Goal: Task Accomplishment & Management: Manage account settings

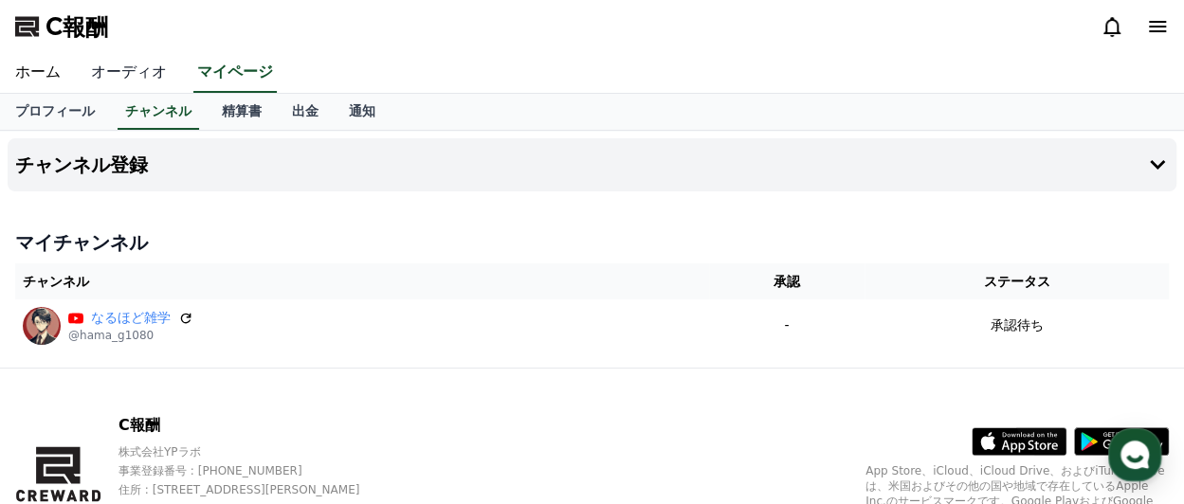
click at [107, 80] on font "オーディオ" at bounding box center [129, 72] width 76 height 18
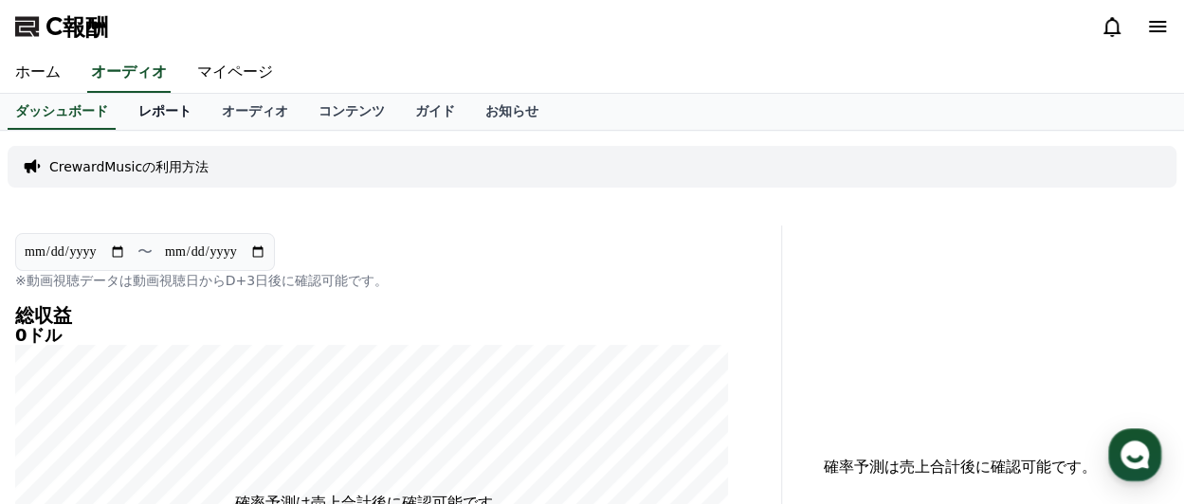
click at [138, 114] on font "レポート" at bounding box center [164, 110] width 53 height 15
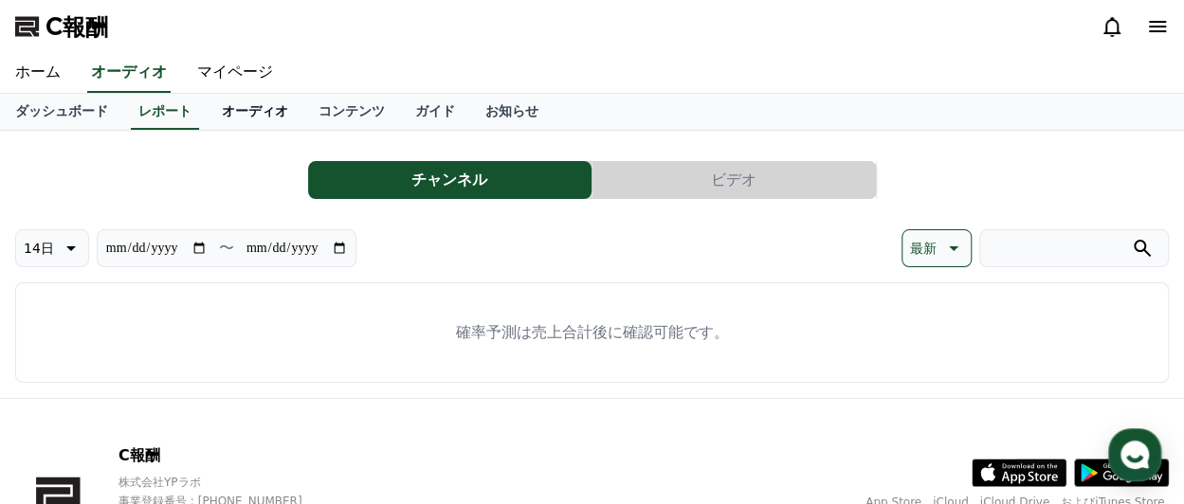
click at [207, 121] on link "オーディオ" at bounding box center [255, 112] width 97 height 36
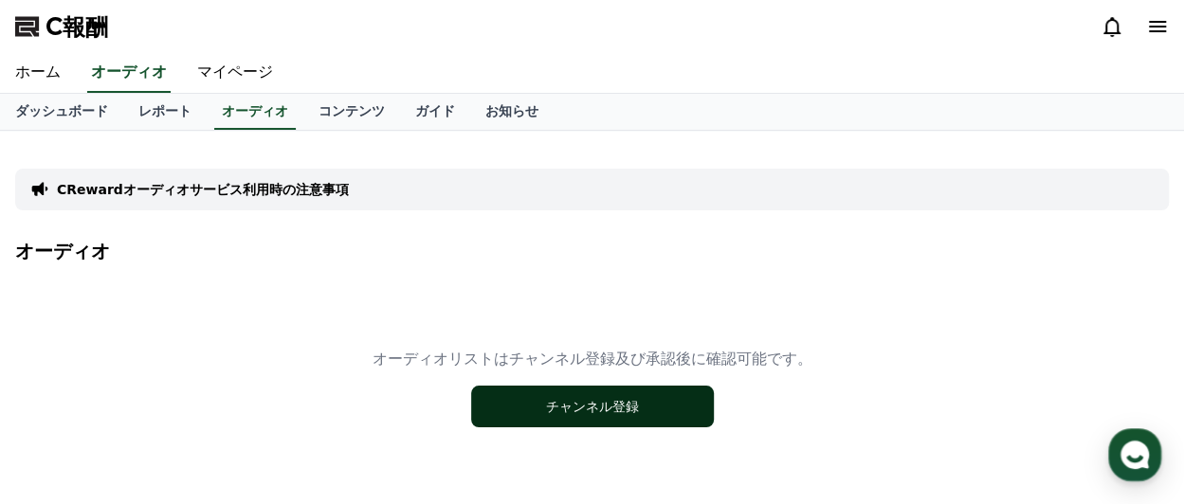
click at [623, 405] on font "チャンネル登録" at bounding box center [592, 406] width 93 height 15
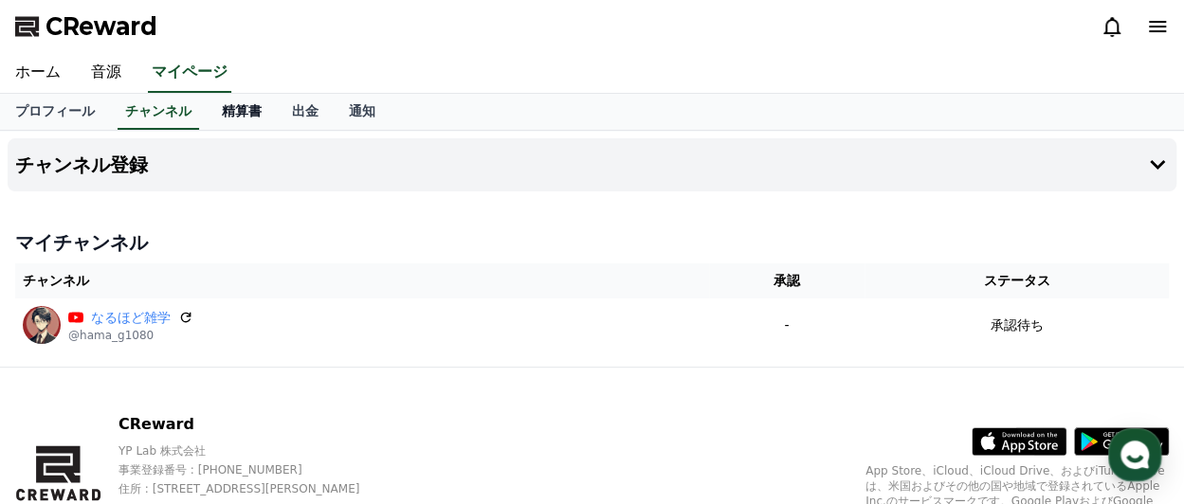
click at [207, 111] on link "精算書" at bounding box center [242, 112] width 70 height 36
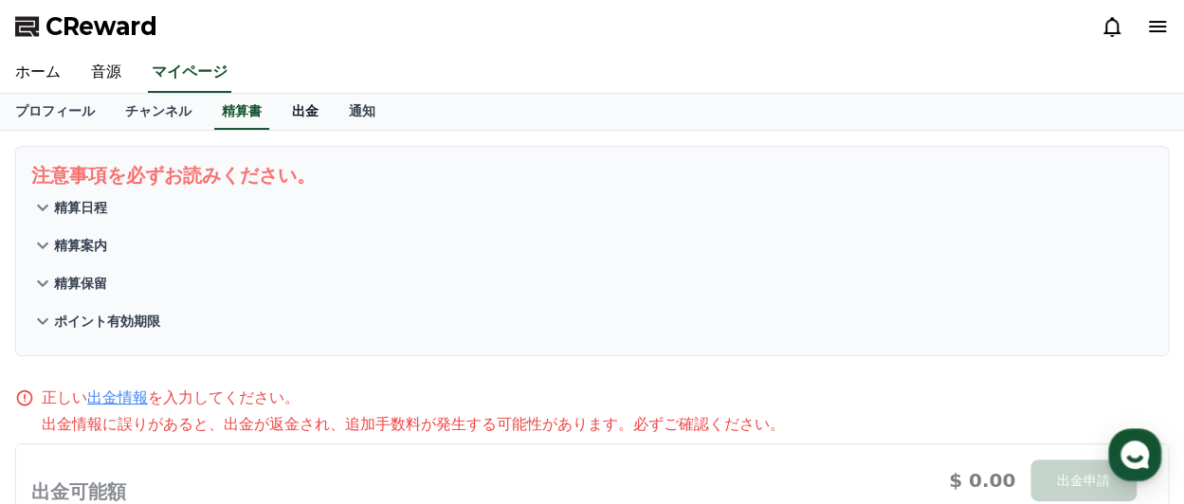
click at [280, 106] on link "出金" at bounding box center [305, 112] width 57 height 36
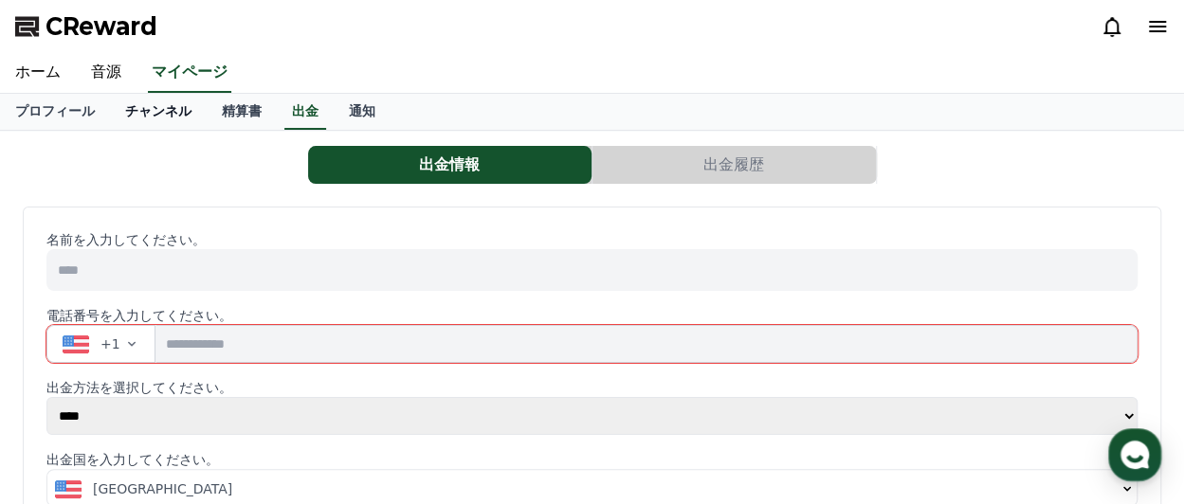
click at [135, 110] on link "チャンネル" at bounding box center [158, 112] width 97 height 36
